Goal: Register for event/course

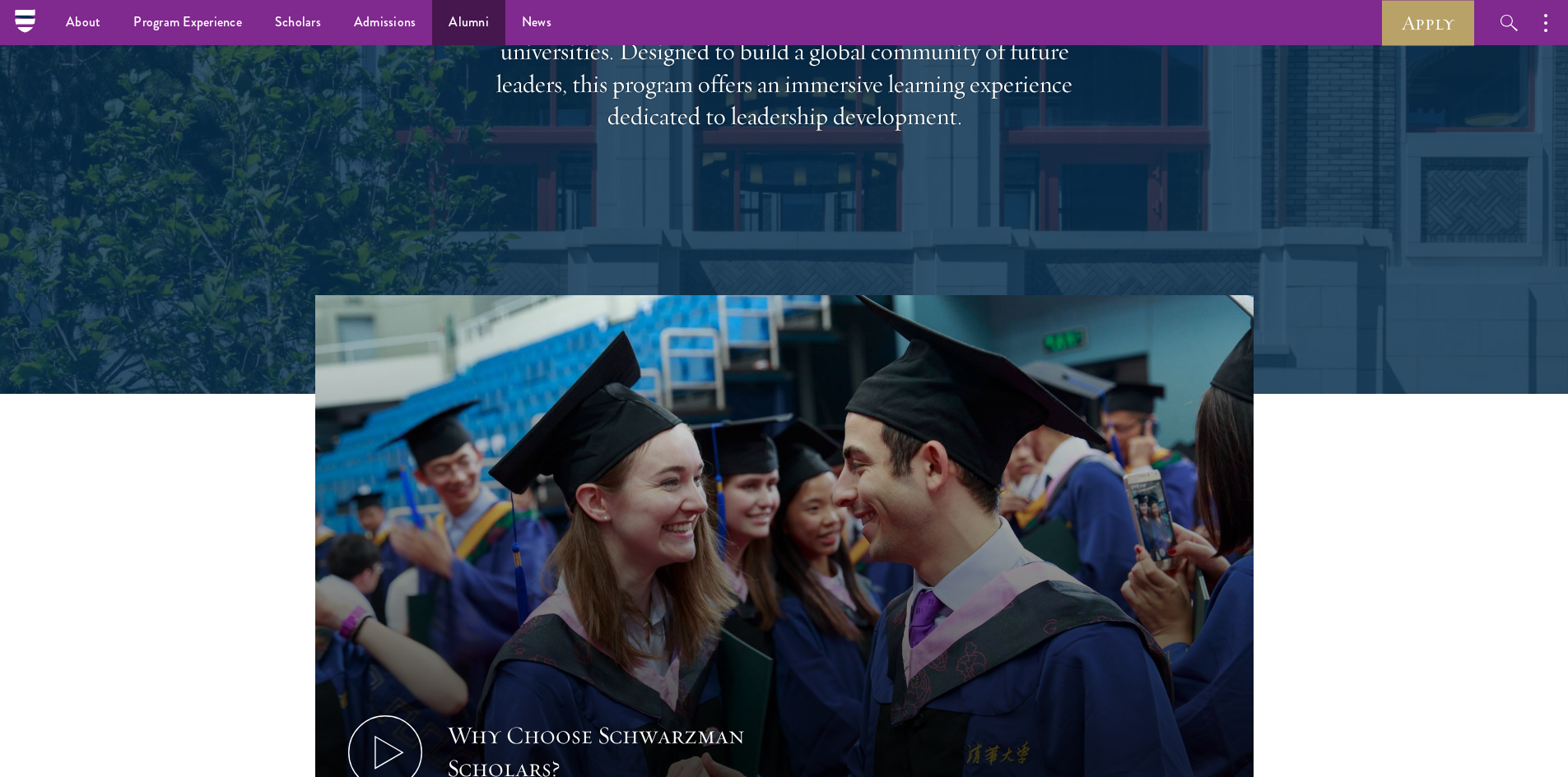
scroll to position [366, 0]
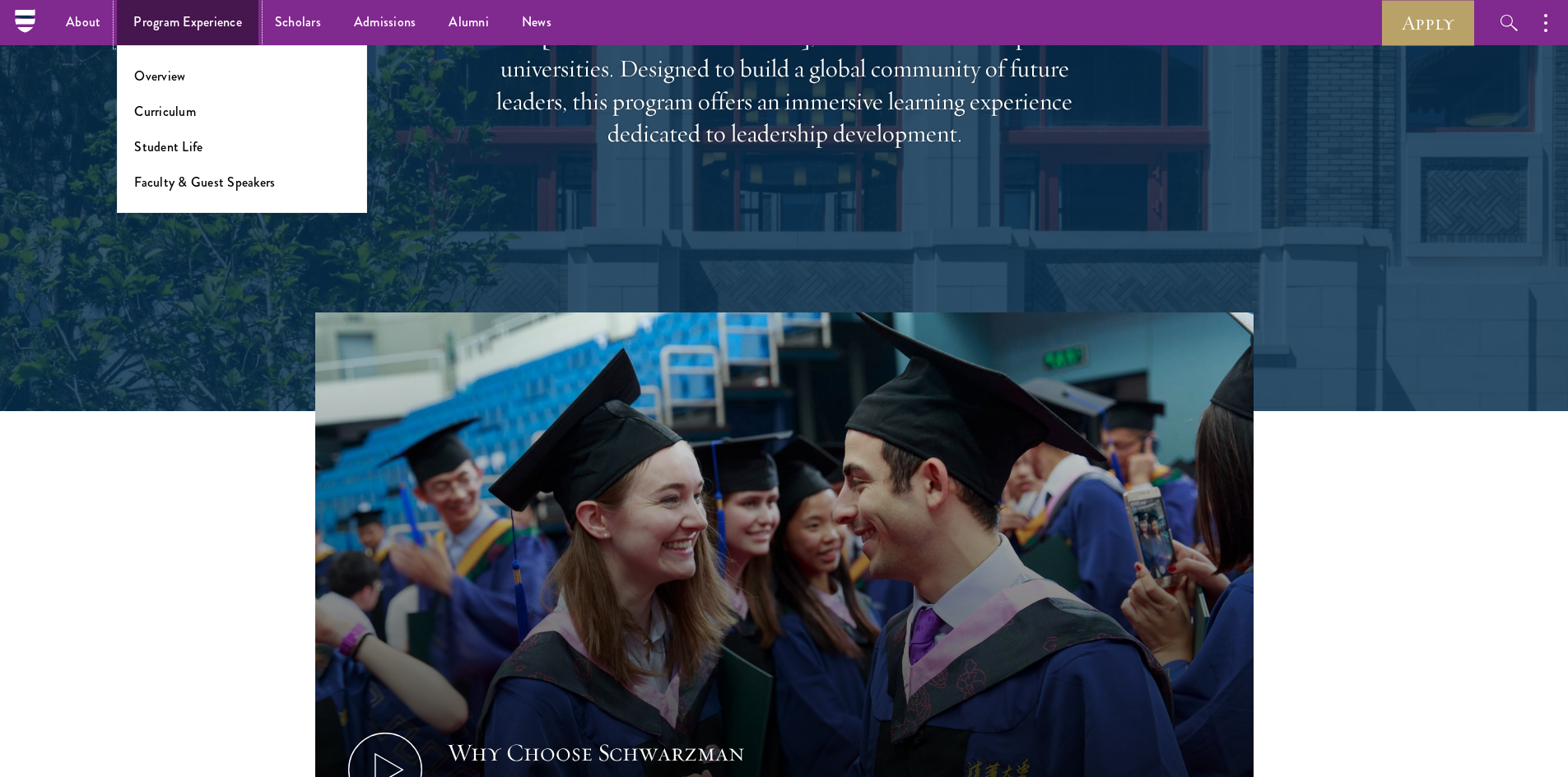
click at [213, 24] on link "Program Experience" at bounding box center [187, 22] width 141 height 45
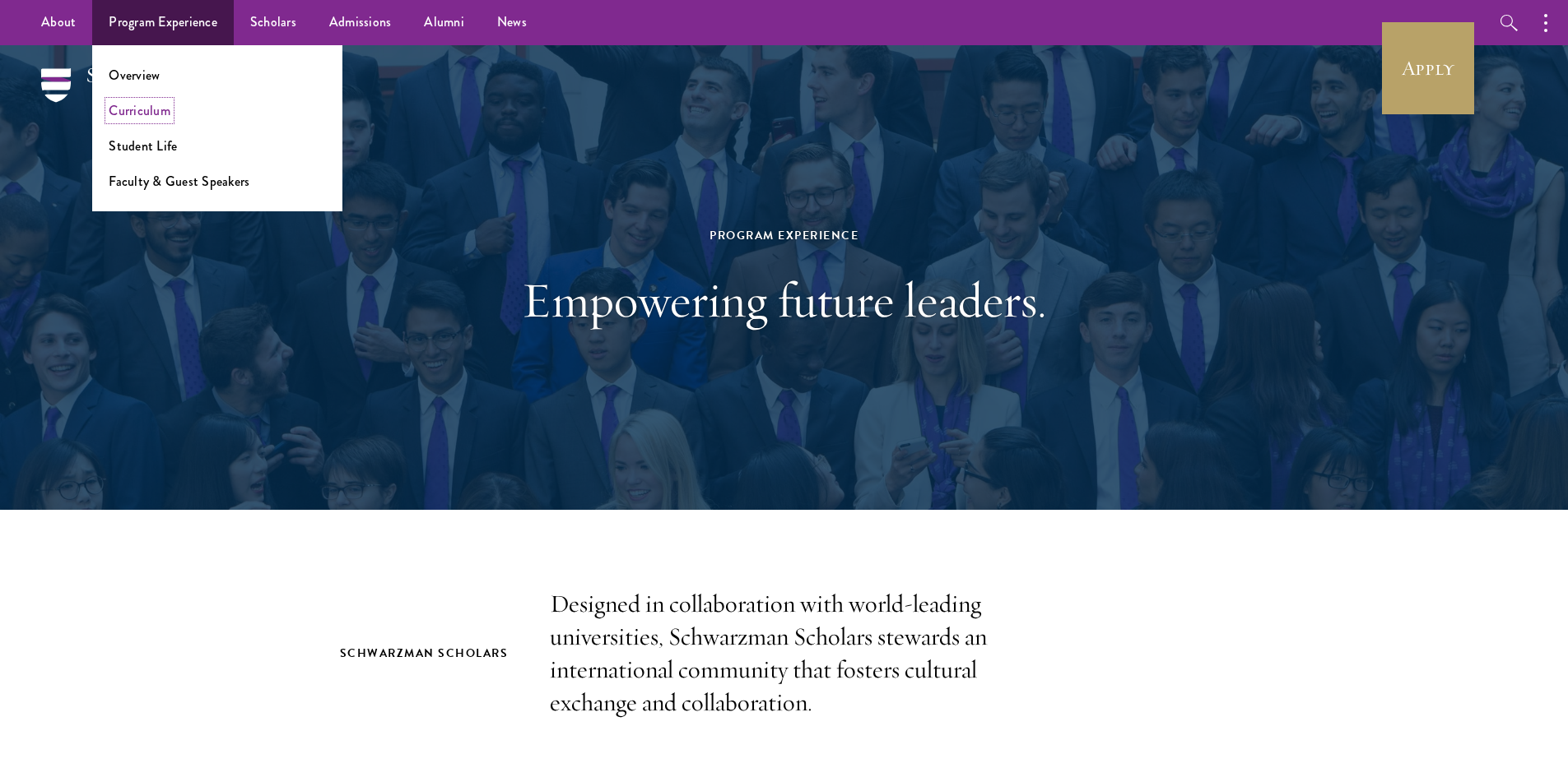
click at [148, 109] on link "Curriculum" at bounding box center [140, 110] width 62 height 19
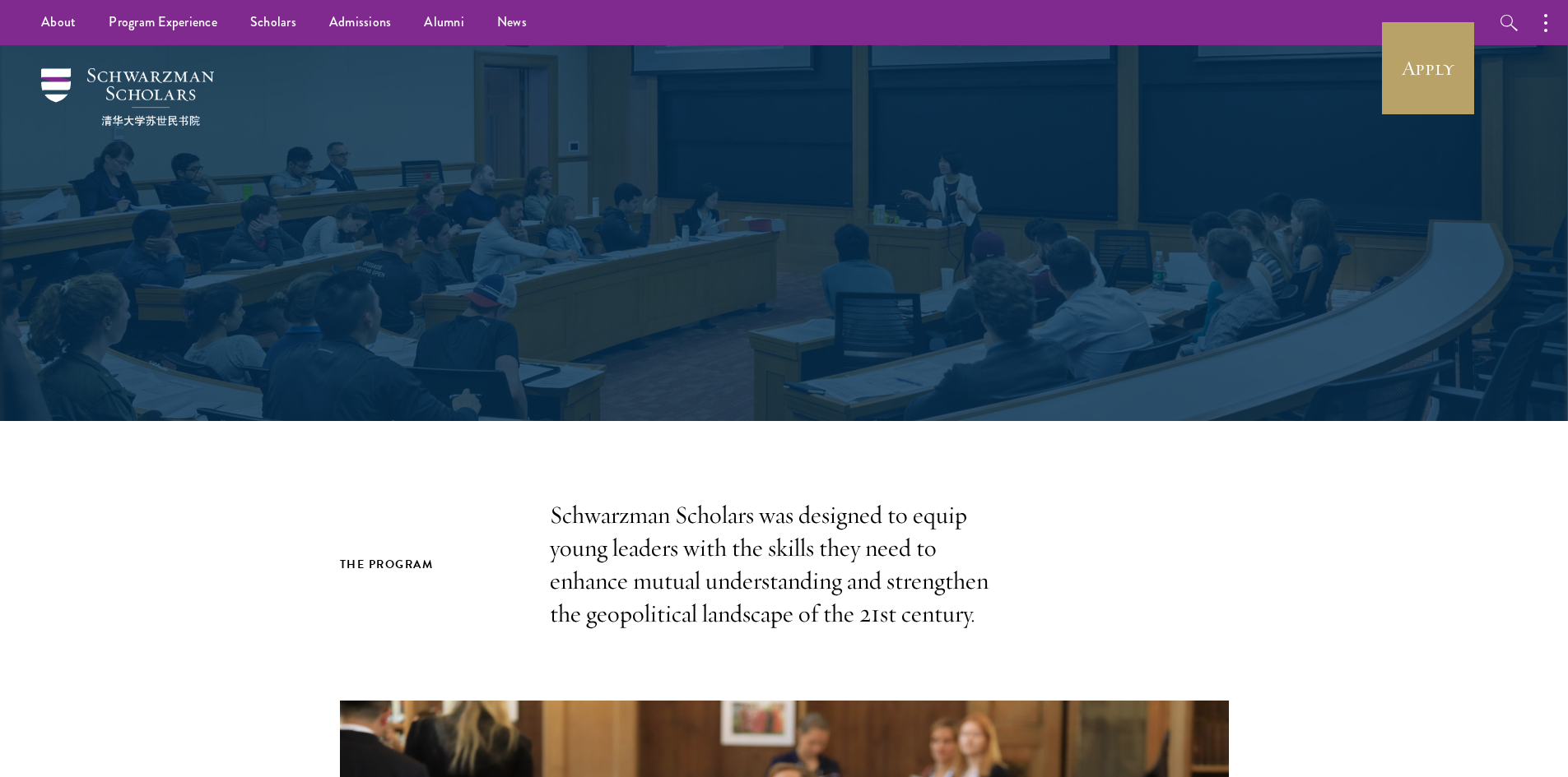
click at [148, 109] on img at bounding box center [128, 96] width 173 height 57
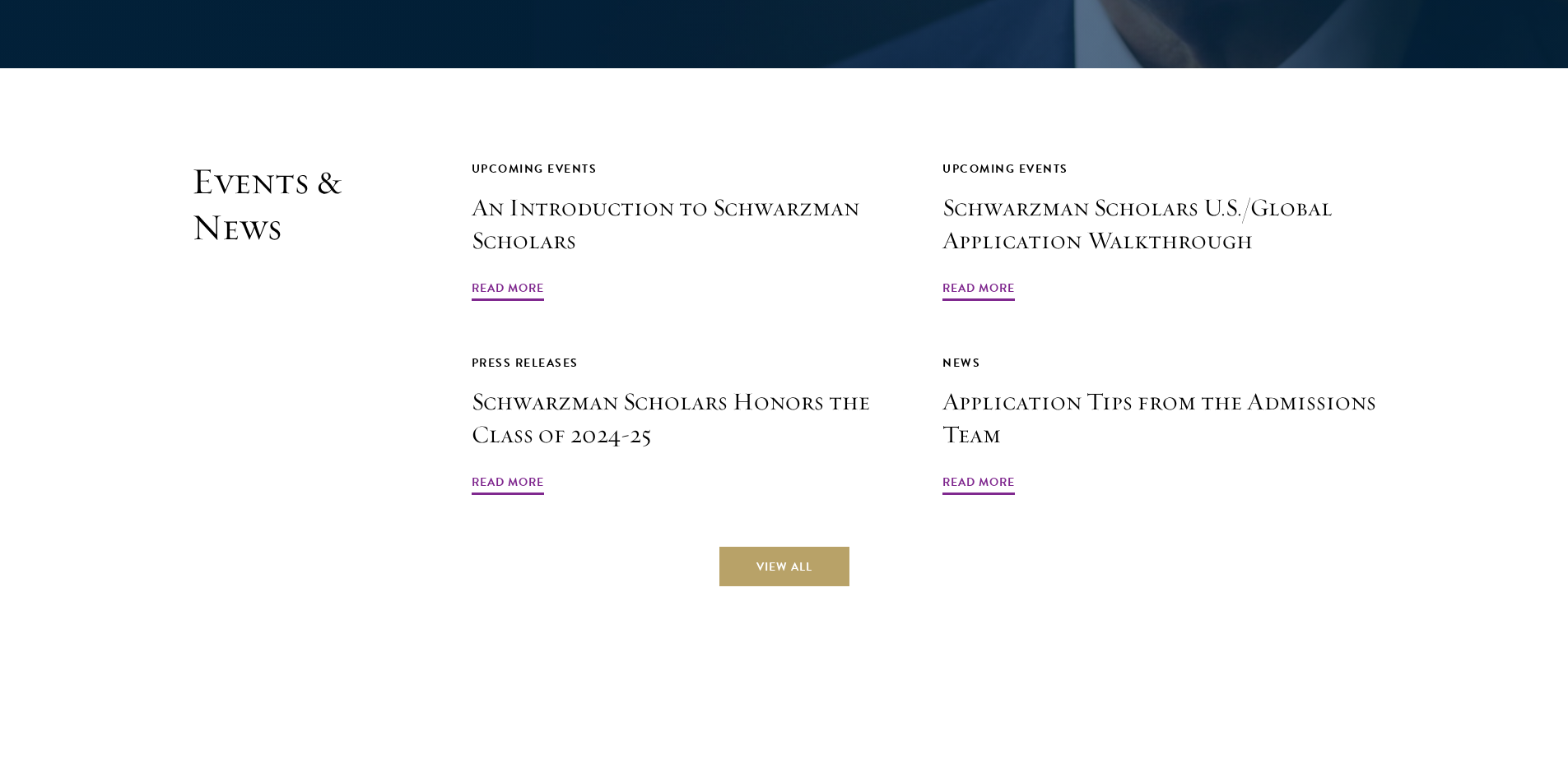
scroll to position [3937, 0]
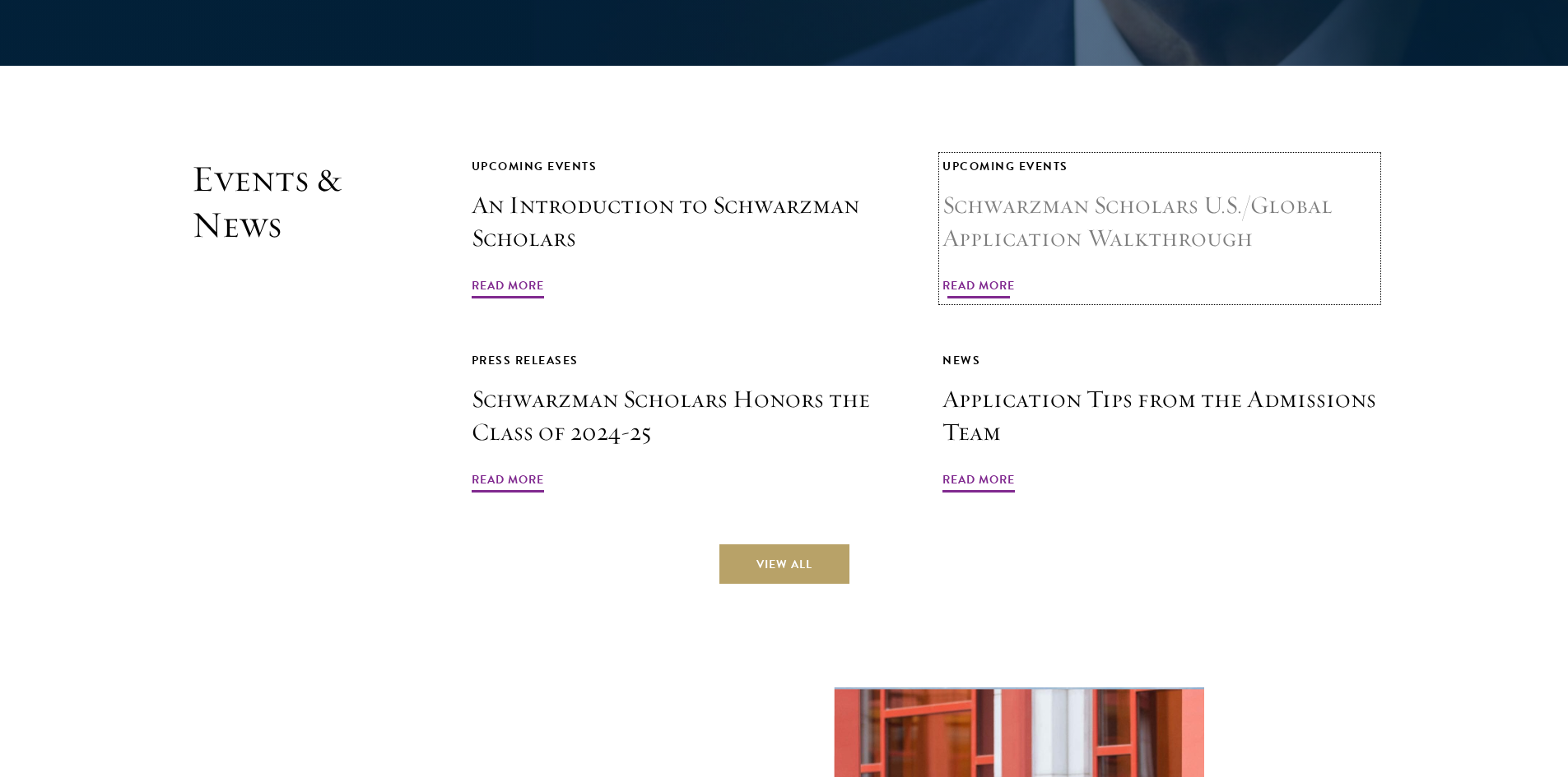
click at [975, 206] on link "Upcoming Events Schwarzman Scholars U.S./Global Application Walkthrough Read Mo…" at bounding box center [1160, 229] width 435 height 145
